Goal: Information Seeking & Learning: Learn about a topic

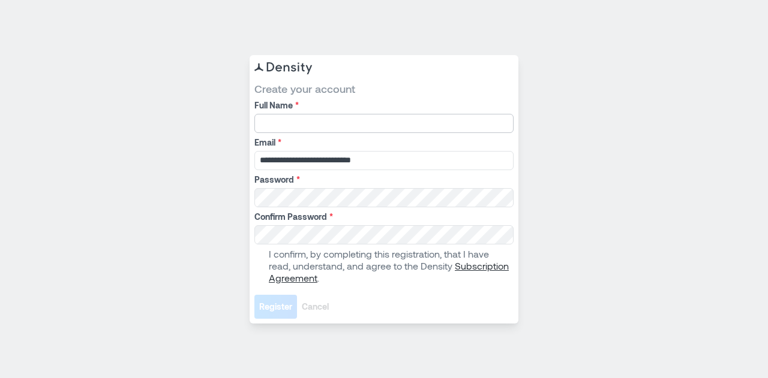
click at [329, 124] on input "Full Name *" at bounding box center [383, 123] width 259 height 19
type input "**********"
click at [263, 263] on span at bounding box center [259, 266] width 10 height 10
click at [276, 308] on span "Register" at bounding box center [275, 307] width 33 height 12
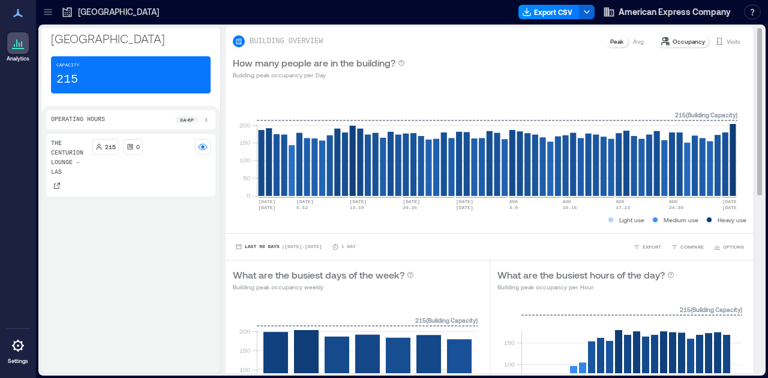
click at [693, 38] on p "Occupancy" at bounding box center [688, 42] width 32 height 10
click at [674, 43] on p "Occupancy" at bounding box center [688, 42] width 32 height 10
click at [674, 40] on p "Occupancy" at bounding box center [688, 42] width 32 height 10
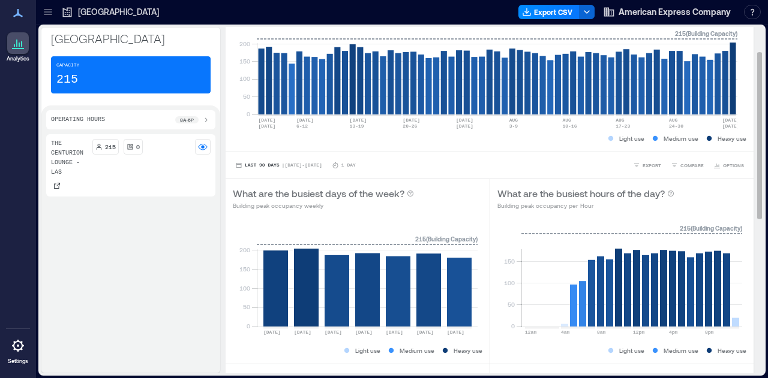
scroll to position [120, 0]
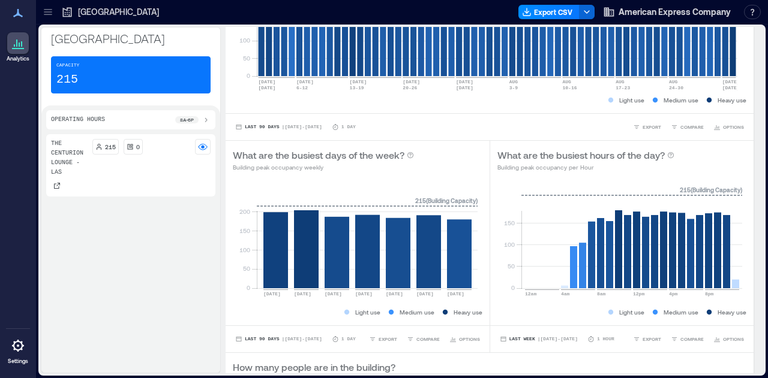
click at [23, 46] on icon at bounding box center [18, 43] width 14 height 14
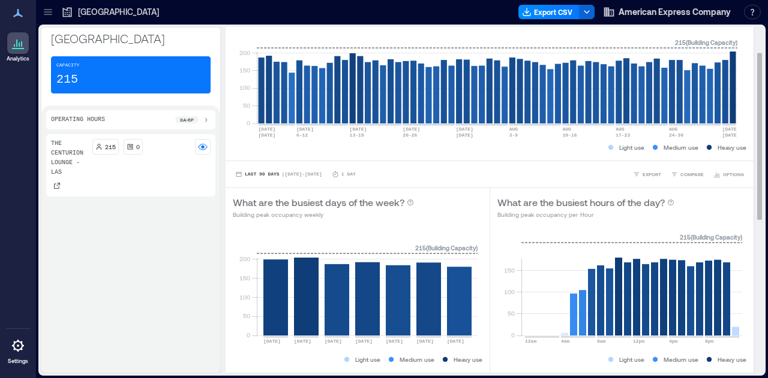
scroll to position [0, 0]
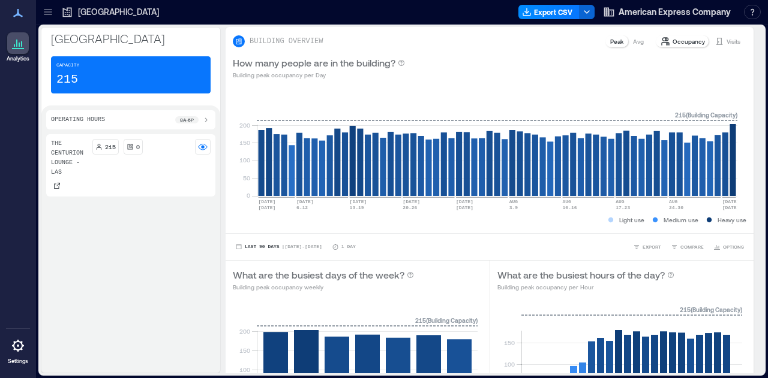
click at [50, 11] on icon at bounding box center [48, 12] width 12 height 12
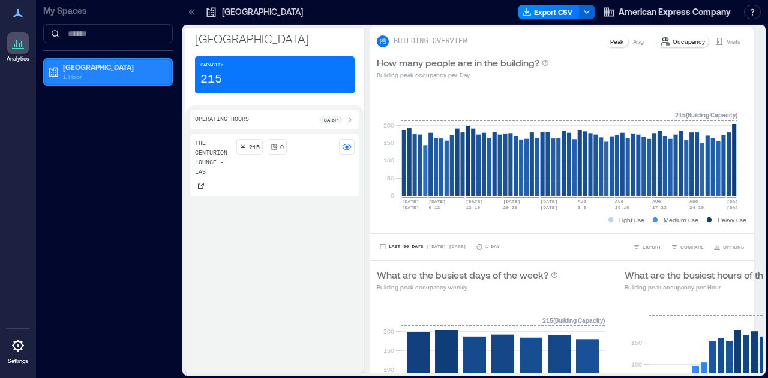
click at [109, 79] on p "1 Floor" at bounding box center [113, 77] width 101 height 10
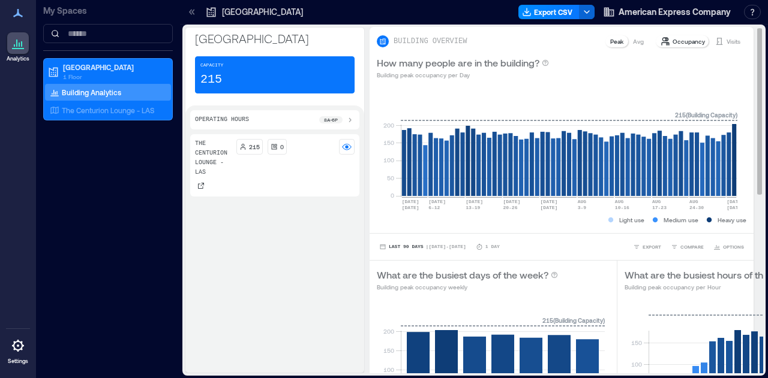
click at [401, 91] on div "0 50 100 150 200 [DATE] [DATE] [DATE]-[DATE] [DATE]-[DATE] [DATE] [DATE]-[DATE]…" at bounding box center [561, 160] width 384 height 146
click at [661, 40] on div "Occupancy" at bounding box center [682, 41] width 54 height 12
click at [682, 40] on p "Occupancy" at bounding box center [688, 42] width 32 height 10
click at [17, 47] on icon at bounding box center [18, 43] width 14 height 14
click at [194, 11] on icon at bounding box center [192, 12] width 12 height 12
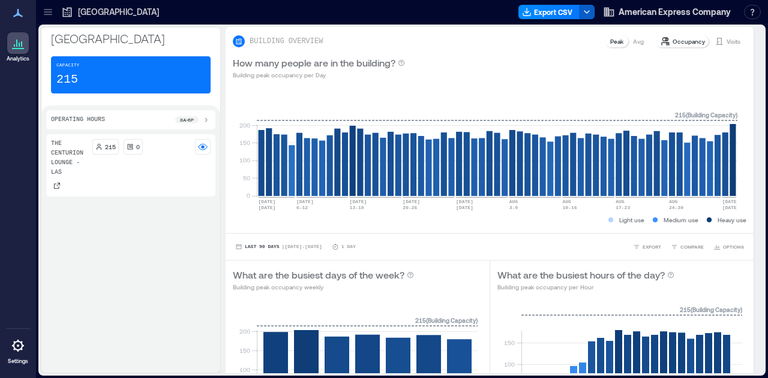
click at [587, 11] on icon "button" at bounding box center [587, 12] width 10 height 10
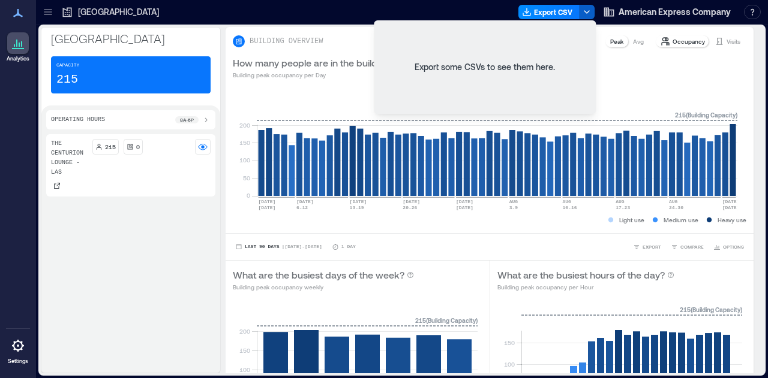
click at [587, 11] on icon "button" at bounding box center [587, 12] width 10 height 10
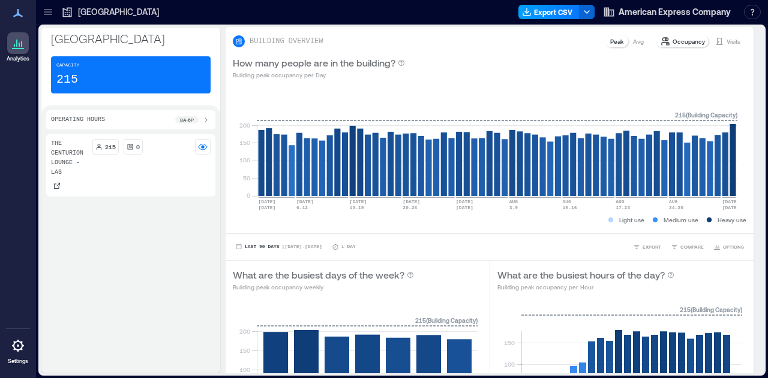
click at [572, 9] on button "Export CSV" at bounding box center [548, 12] width 61 height 14
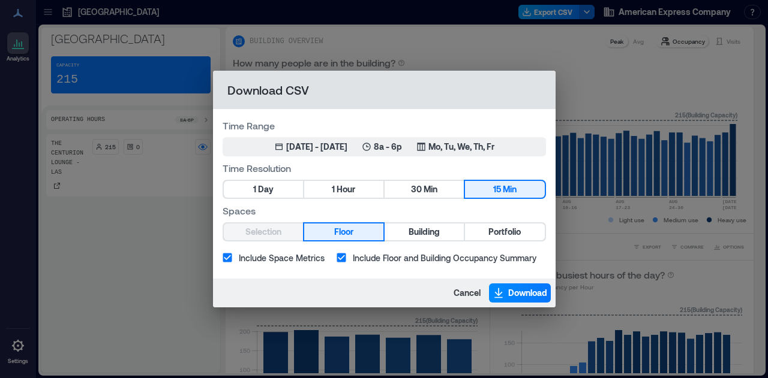
click at [572, 9] on div "Download CSV Time Range Jun 2, 2025 - [DATE] 8a - 6p Mo, Tu, We, Th, Fr Time Re…" at bounding box center [384, 189] width 768 height 378
click at [583, 100] on div "Download CSV Time Range Jun 2, 2025 - [DATE] 8a - 6p Mo, Tu, We, Th, Fr Time Re…" at bounding box center [384, 189] width 768 height 378
click at [462, 291] on span "Cancel" at bounding box center [466, 293] width 27 height 12
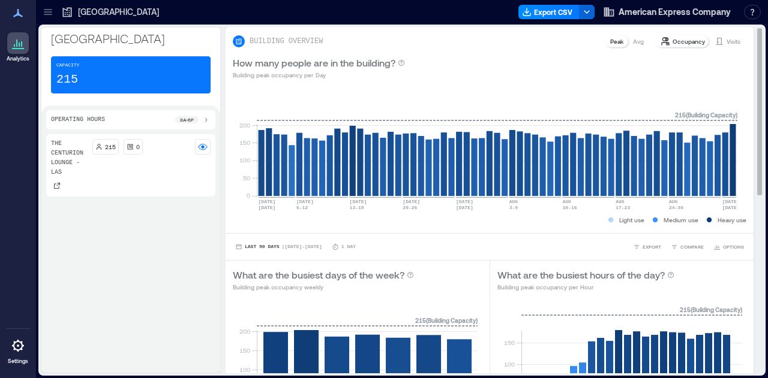
click at [610, 44] on p "Peak" at bounding box center [616, 42] width 13 height 10
click at [633, 44] on p "Avg" at bounding box center [638, 42] width 11 height 10
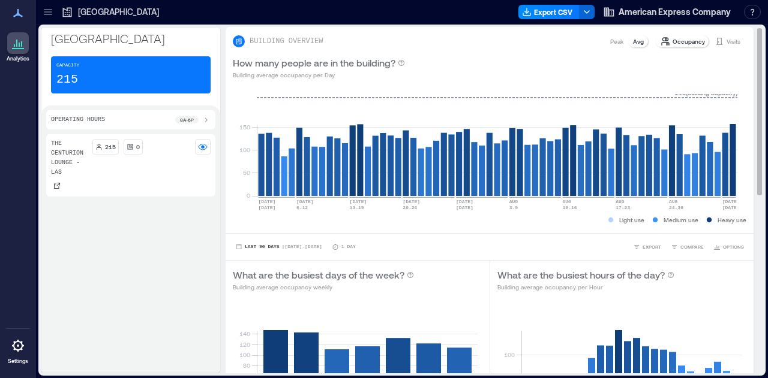
click at [672, 43] on p "Occupancy" at bounding box center [688, 42] width 32 height 10
click at [674, 42] on p "Occupancy" at bounding box center [688, 42] width 32 height 10
click at [661, 41] on icon at bounding box center [665, 42] width 10 height 10
click at [660, 41] on icon at bounding box center [665, 42] width 10 height 10
click at [610, 40] on p "Peak" at bounding box center [616, 42] width 13 height 10
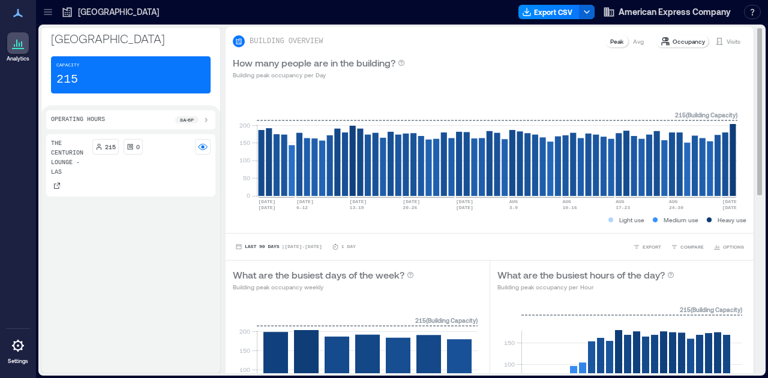
click at [633, 38] on p "Avg" at bounding box center [638, 42] width 11 height 10
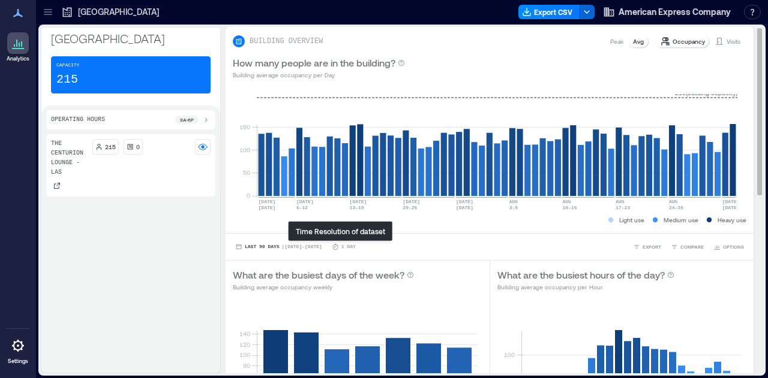
click at [343, 248] on p "1 Day" at bounding box center [348, 246] width 14 height 7
click at [341, 248] on p "1 Day" at bounding box center [348, 246] width 14 height 7
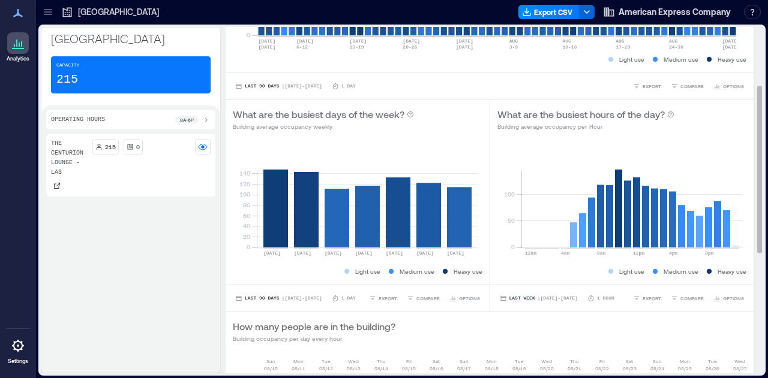
scroll to position [180, 0]
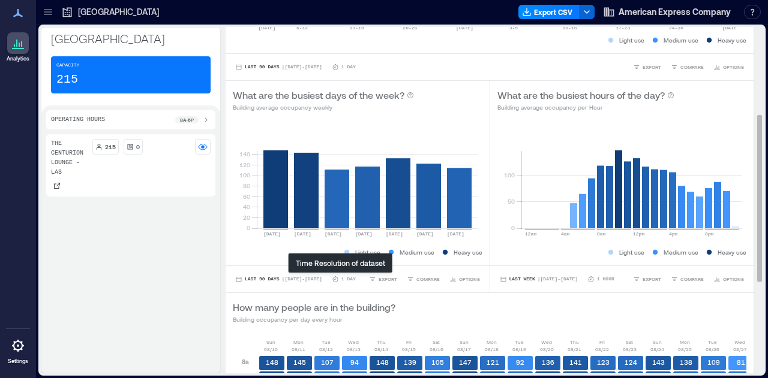
click at [346, 280] on p "1 Day" at bounding box center [348, 279] width 14 height 7
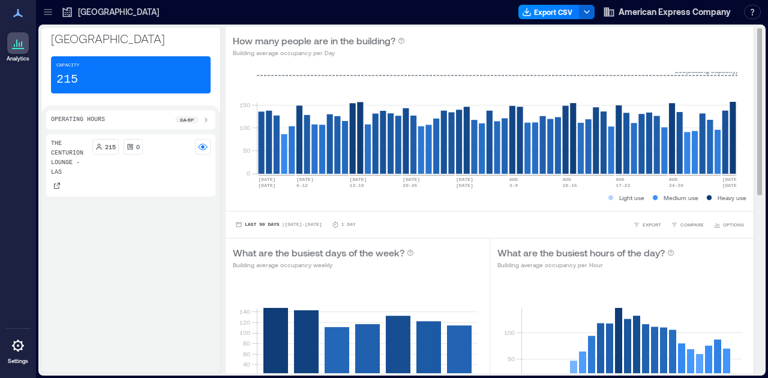
scroll to position [0, 0]
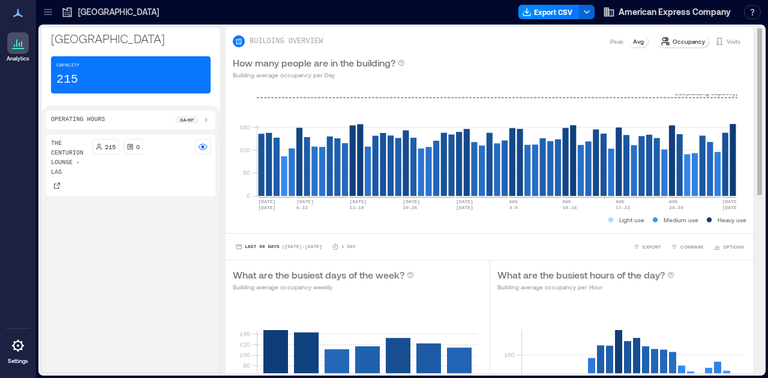
click at [610, 42] on p "Peak" at bounding box center [616, 42] width 13 height 10
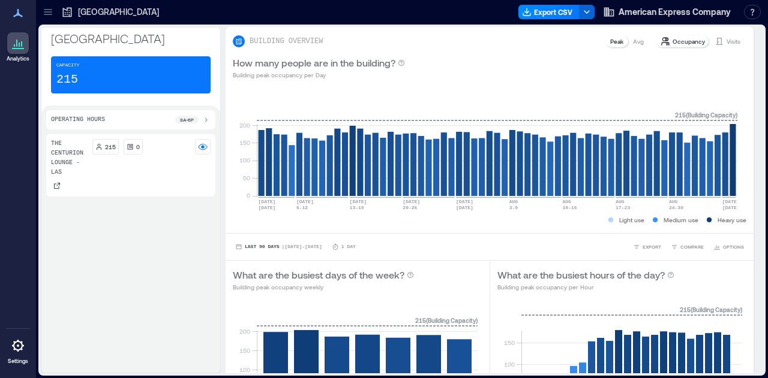
click at [16, 18] on icon at bounding box center [18, 13] width 14 height 14
click at [19, 9] on icon at bounding box center [18, 13] width 14 height 14
click at [17, 43] on icon at bounding box center [16, 43] width 1 height 7
click at [19, 349] on icon at bounding box center [18, 346] width 14 height 14
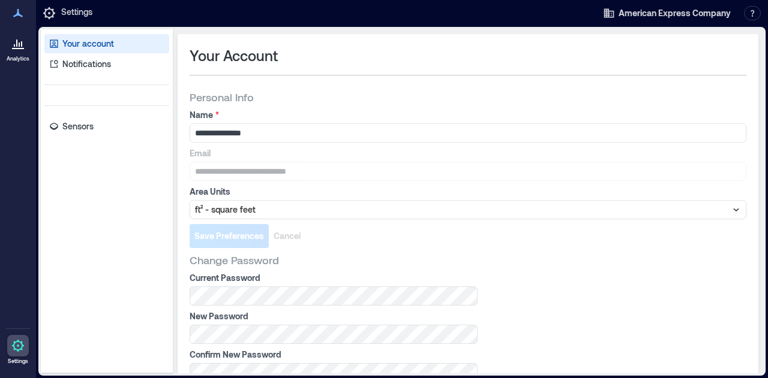
click at [16, 47] on icon at bounding box center [18, 43] width 14 height 14
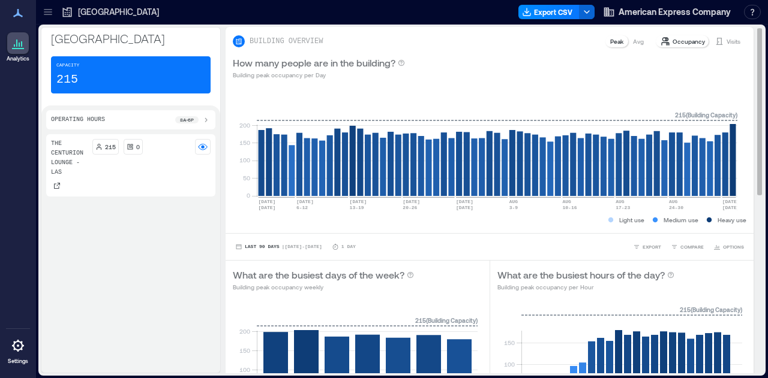
click at [679, 38] on p "Occupancy" at bounding box center [688, 42] width 32 height 10
click at [660, 40] on icon at bounding box center [665, 42] width 10 height 10
click at [373, 65] on p "How many people are in the building?" at bounding box center [314, 63] width 162 height 14
click at [293, 40] on p "BUILDING OVERVIEW" at bounding box center [285, 42] width 73 height 10
click at [267, 40] on p "BUILDING OVERVIEW" at bounding box center [285, 42] width 73 height 10
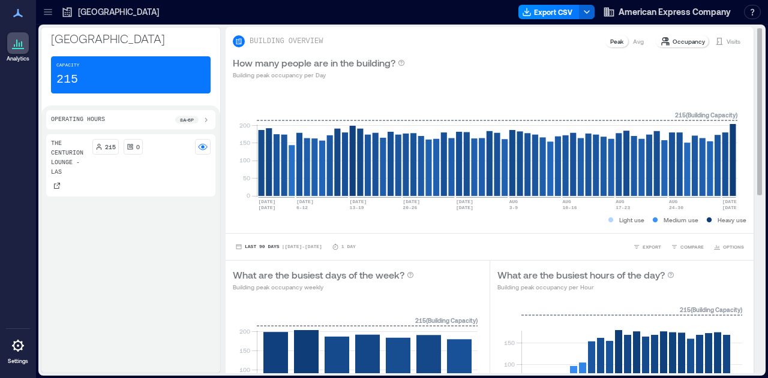
click at [241, 41] on icon at bounding box center [238, 42] width 5 height 6
